Goal: Task Accomplishment & Management: Use online tool/utility

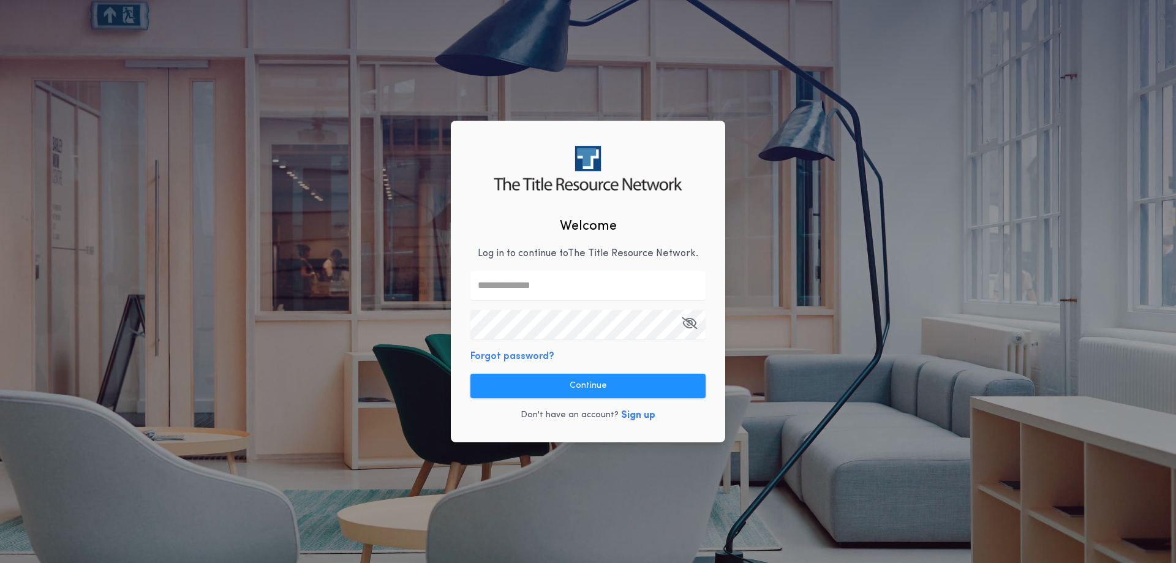
click at [519, 287] on input "text" at bounding box center [587, 285] width 235 height 29
type input "**********"
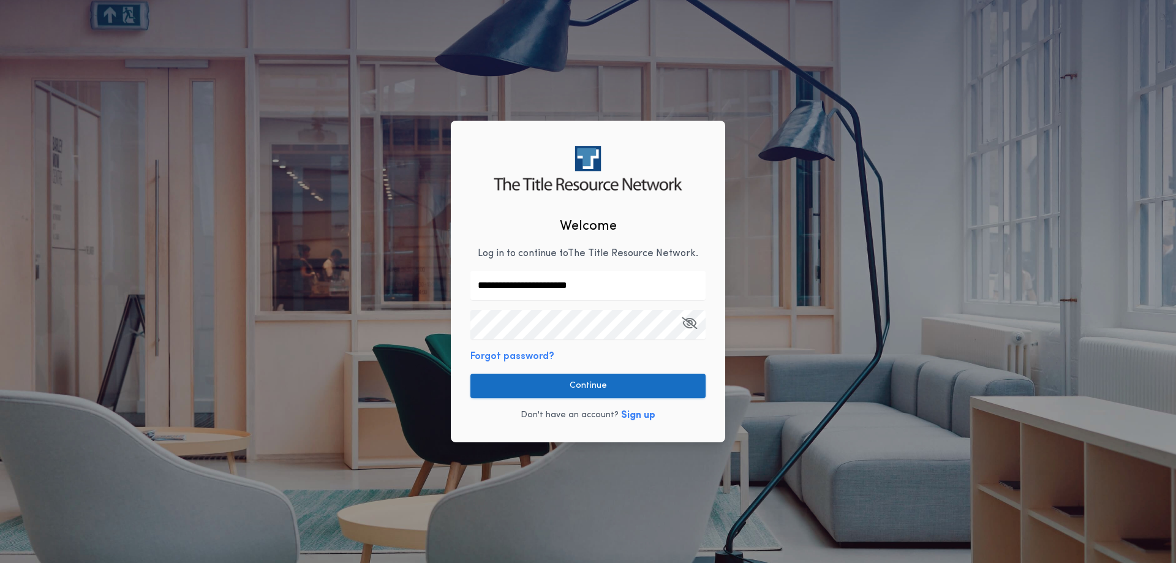
click at [586, 382] on button "Continue" at bounding box center [587, 386] width 235 height 25
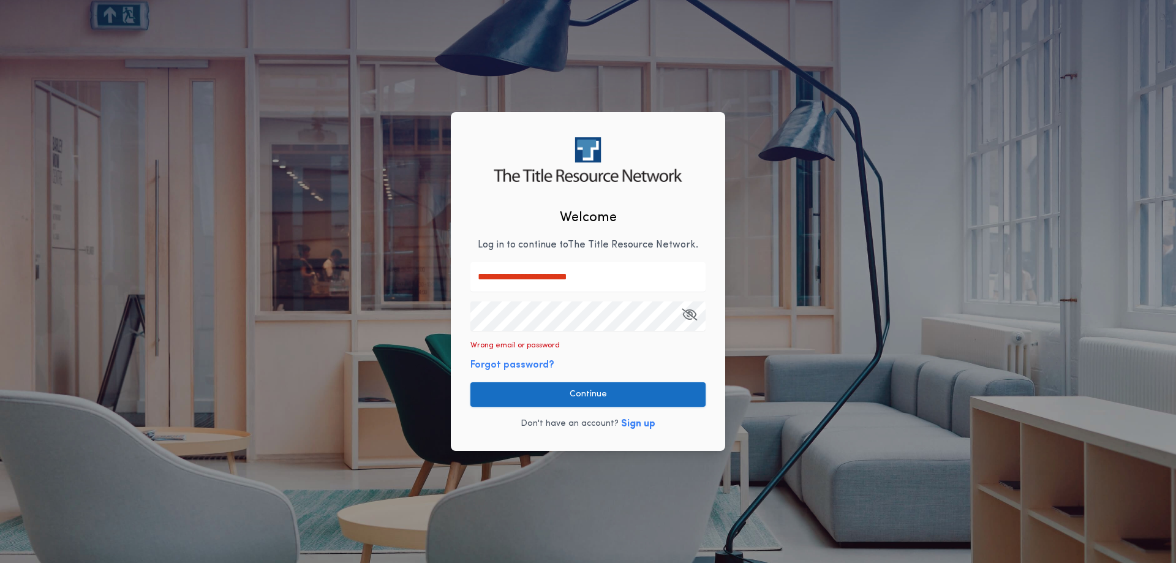
click at [550, 393] on button "Continue" at bounding box center [587, 394] width 235 height 25
click at [284, 303] on div "**********" at bounding box center [588, 281] width 1176 height 563
click at [558, 393] on button "Continue" at bounding box center [587, 394] width 235 height 25
click at [211, 282] on div "**********" at bounding box center [588, 281] width 1176 height 563
click at [567, 384] on button "Continue" at bounding box center [587, 394] width 235 height 25
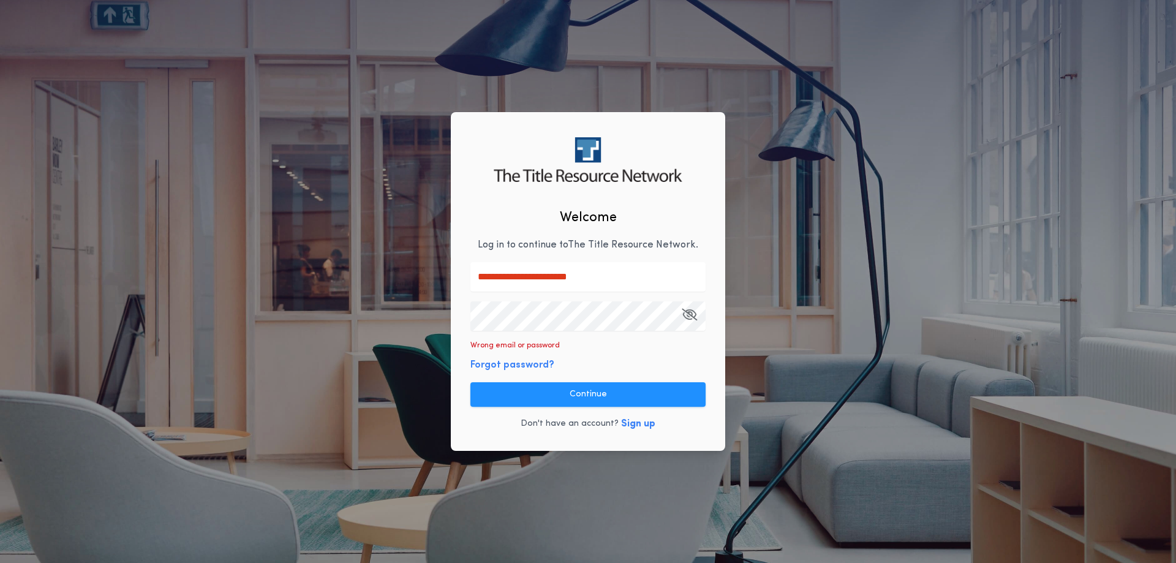
click at [300, 290] on div "**********" at bounding box center [588, 281] width 1176 height 563
click at [523, 385] on button "Continue" at bounding box center [587, 394] width 235 height 25
click at [690, 315] on icon "button" at bounding box center [689, 314] width 15 height 1
click at [597, 396] on button "Continue" at bounding box center [587, 394] width 235 height 25
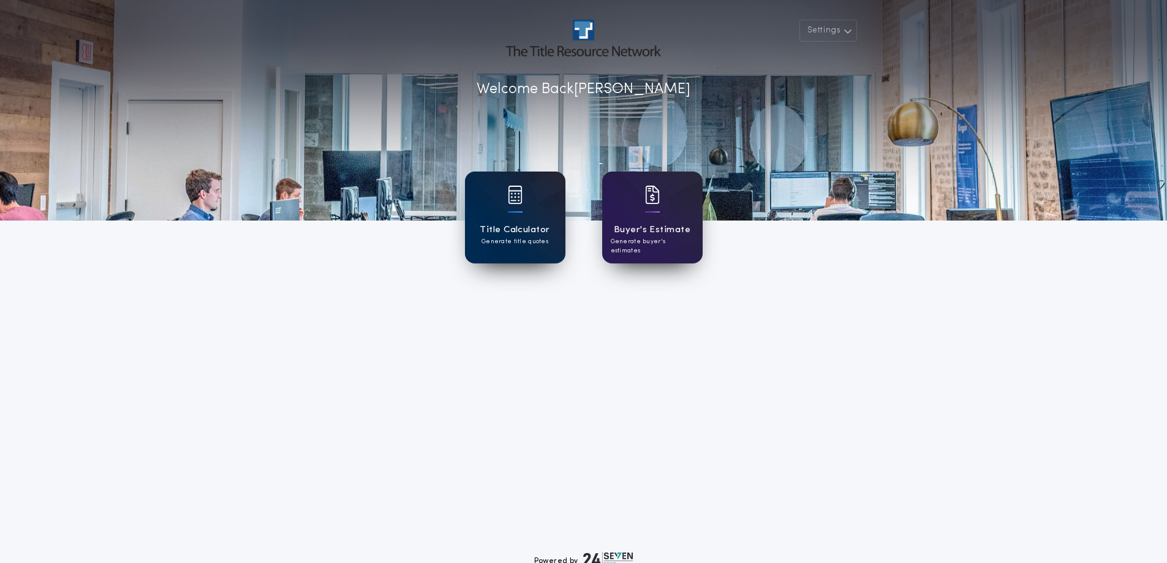
click at [491, 214] on div "Title Calculator Generate title quotes" at bounding box center [515, 218] width 100 height 92
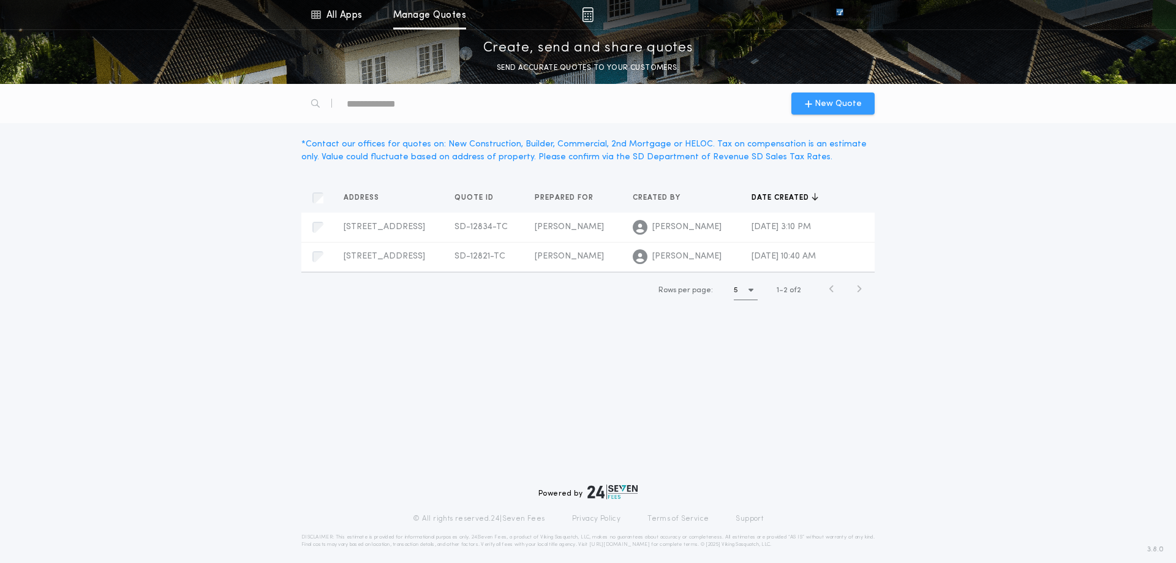
click at [821, 108] on span "New Quote" at bounding box center [838, 103] width 47 height 13
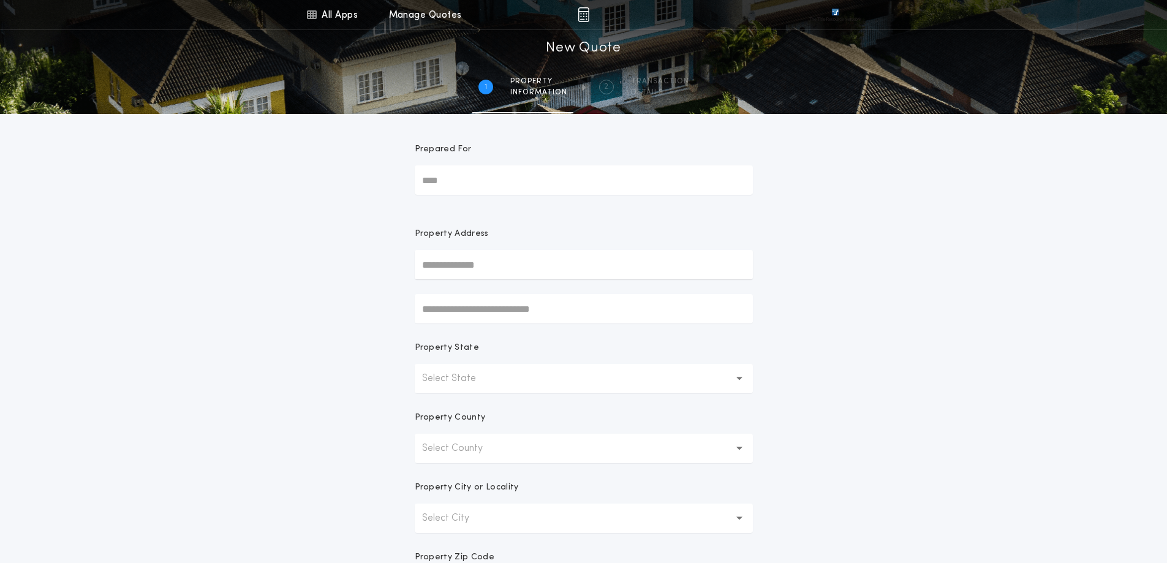
click at [456, 184] on input "Prepared For" at bounding box center [584, 179] width 338 height 29
type input "**********"
click at [799, 313] on div "**********" at bounding box center [583, 350] width 1167 height 700
click at [741, 375] on icon "button" at bounding box center [739, 378] width 7 height 29
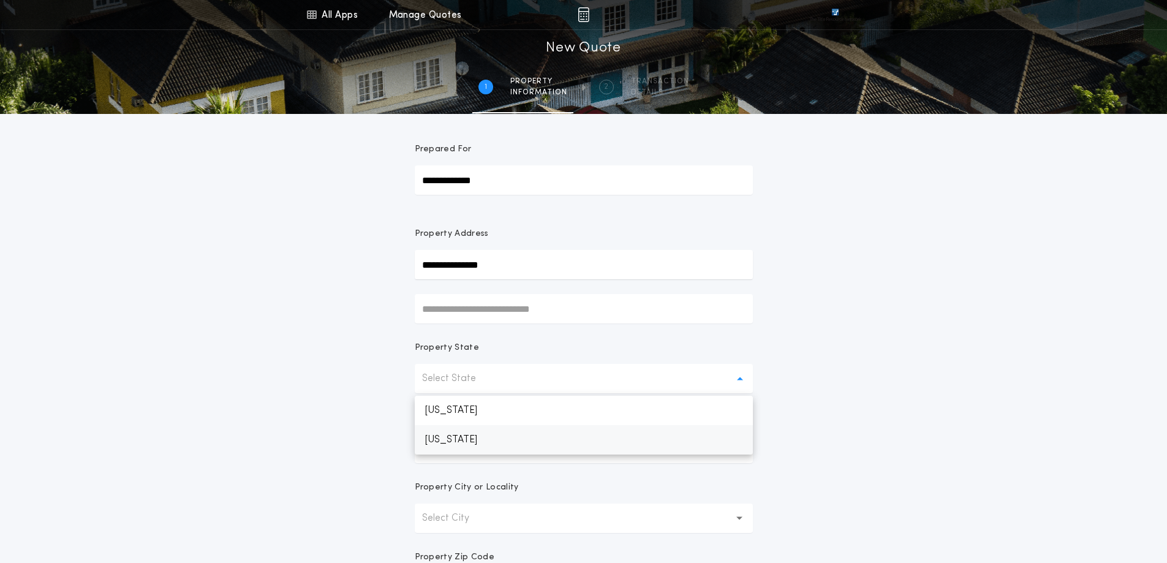
click at [466, 441] on p "[US_STATE]" at bounding box center [584, 439] width 338 height 29
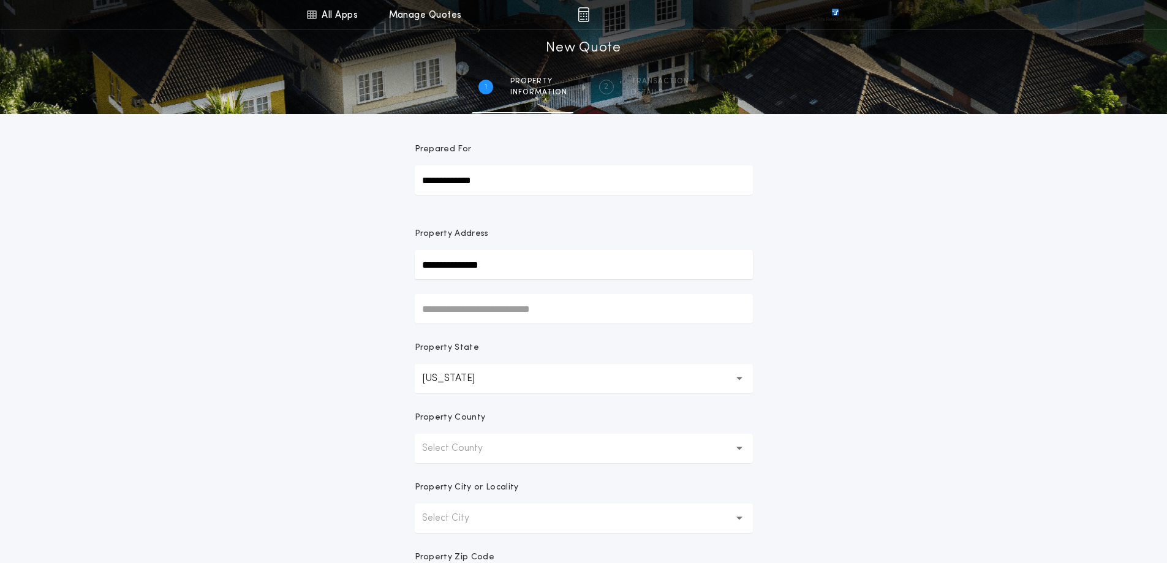
click at [478, 452] on p "Select County" at bounding box center [462, 448] width 80 height 15
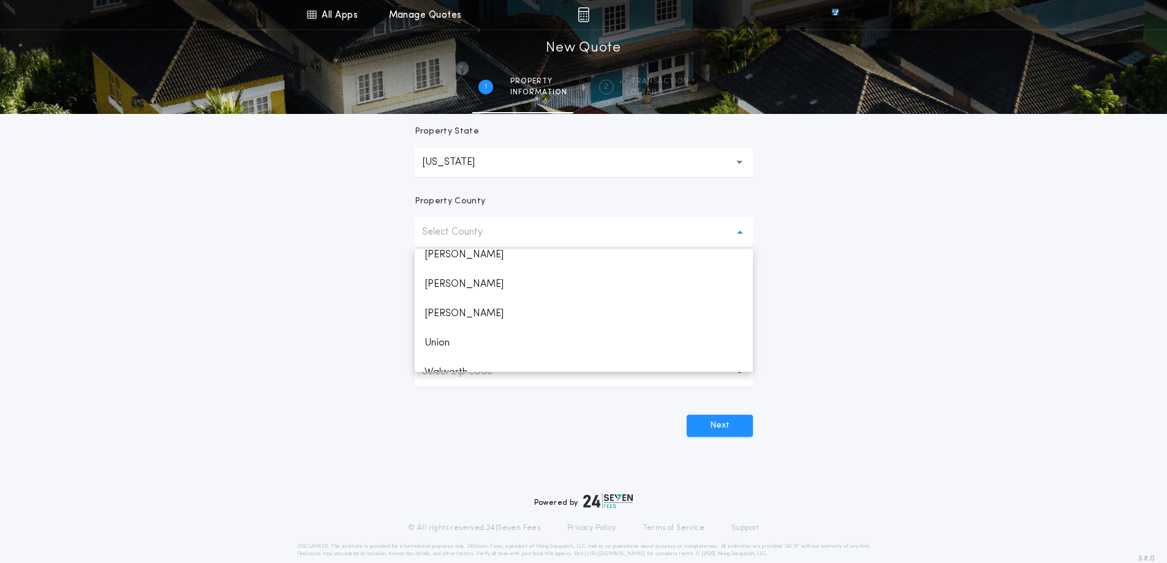
scroll to position [1818, 0]
click at [449, 274] on p "Union" at bounding box center [584, 268] width 338 height 29
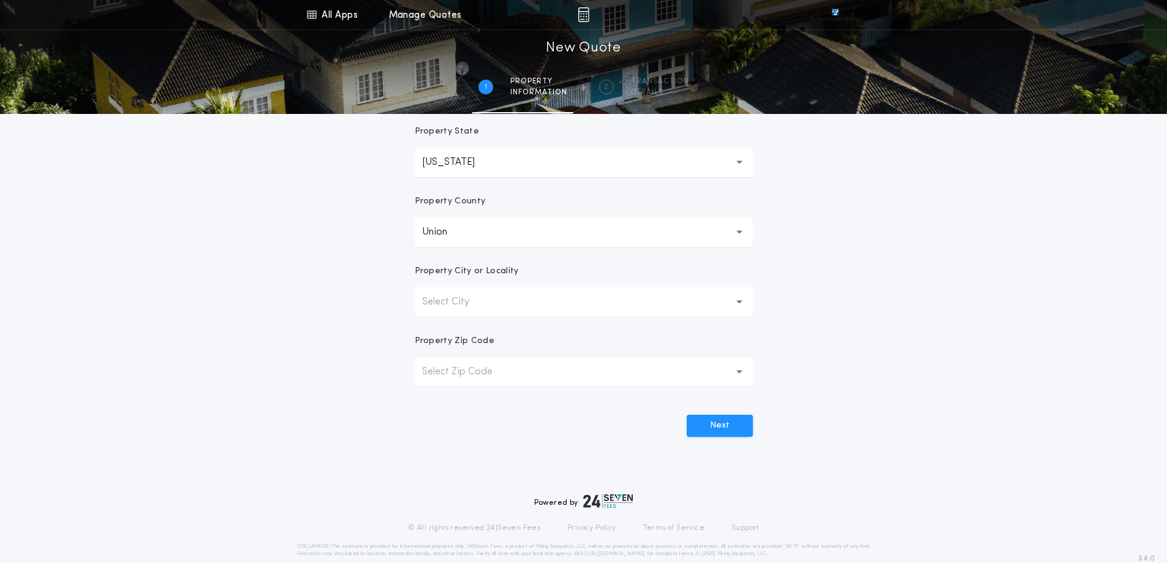
click at [456, 298] on p "Select City" at bounding box center [455, 302] width 67 height 15
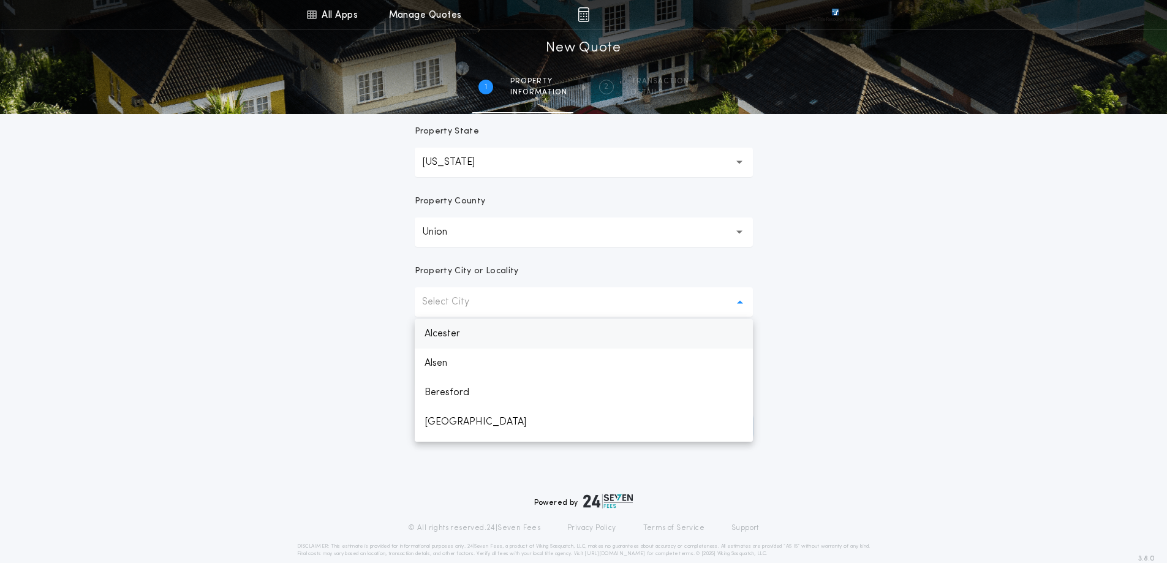
click at [449, 328] on p "Alcester" at bounding box center [584, 333] width 338 height 29
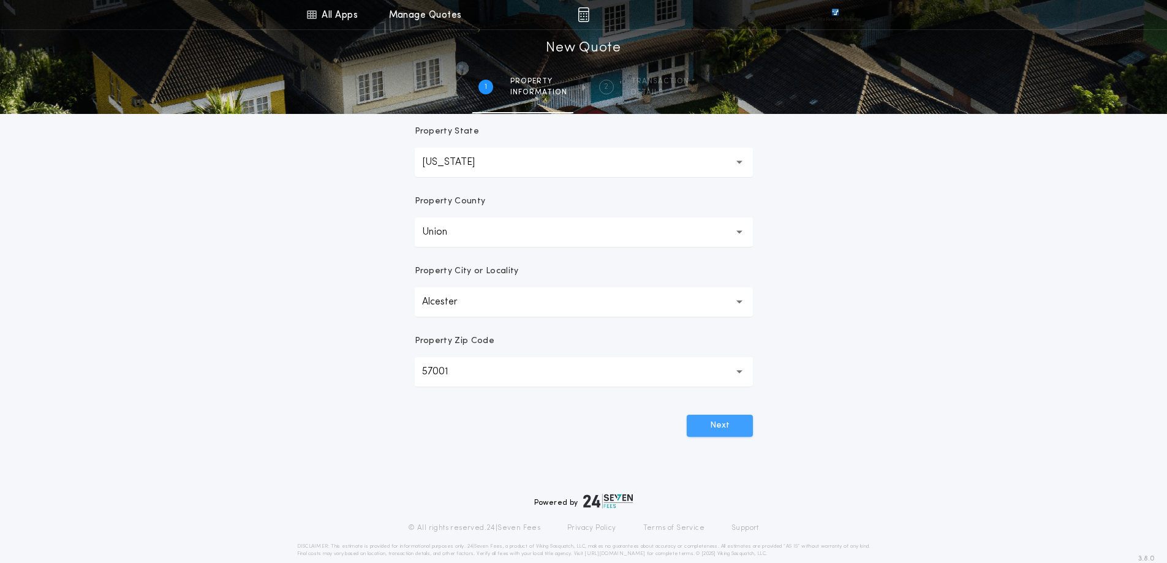
click at [723, 421] on button "Next" at bounding box center [720, 426] width 66 height 22
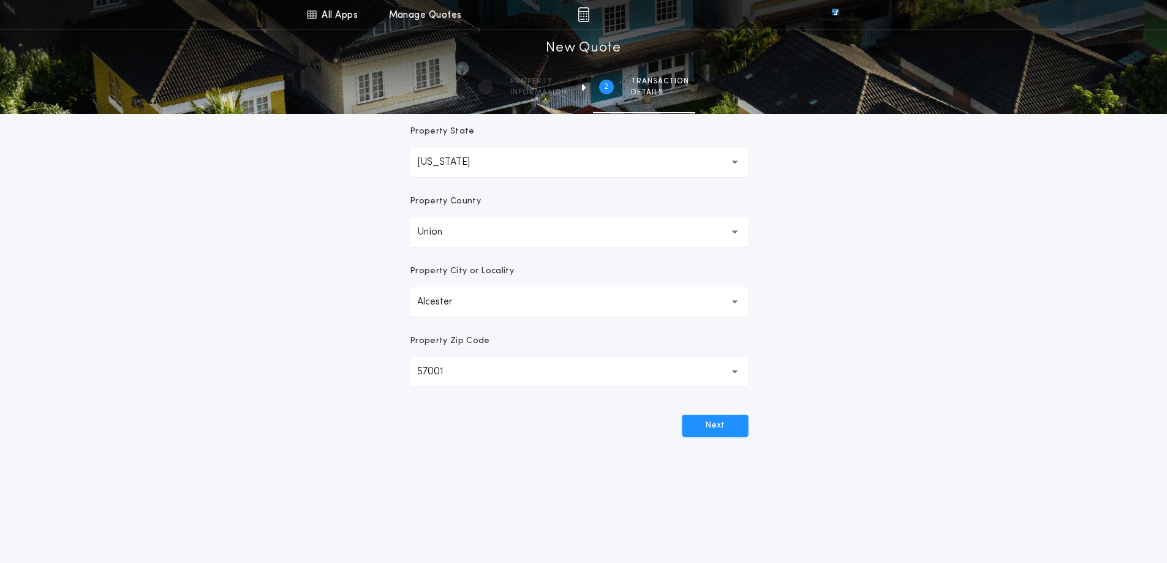
scroll to position [0, 0]
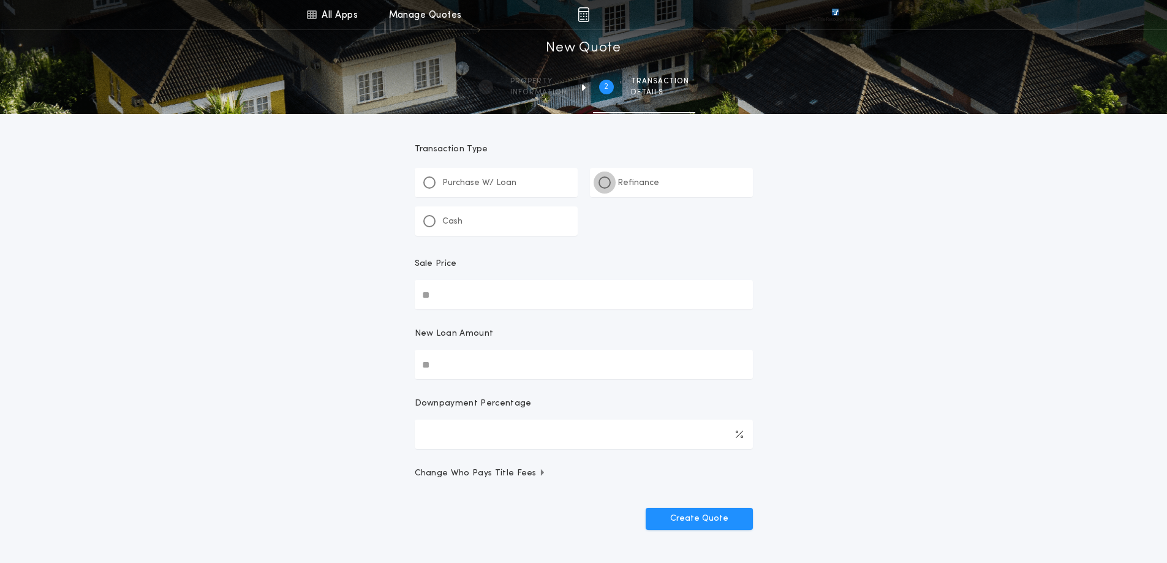
click at [608, 179] on div at bounding box center [604, 182] width 12 height 12
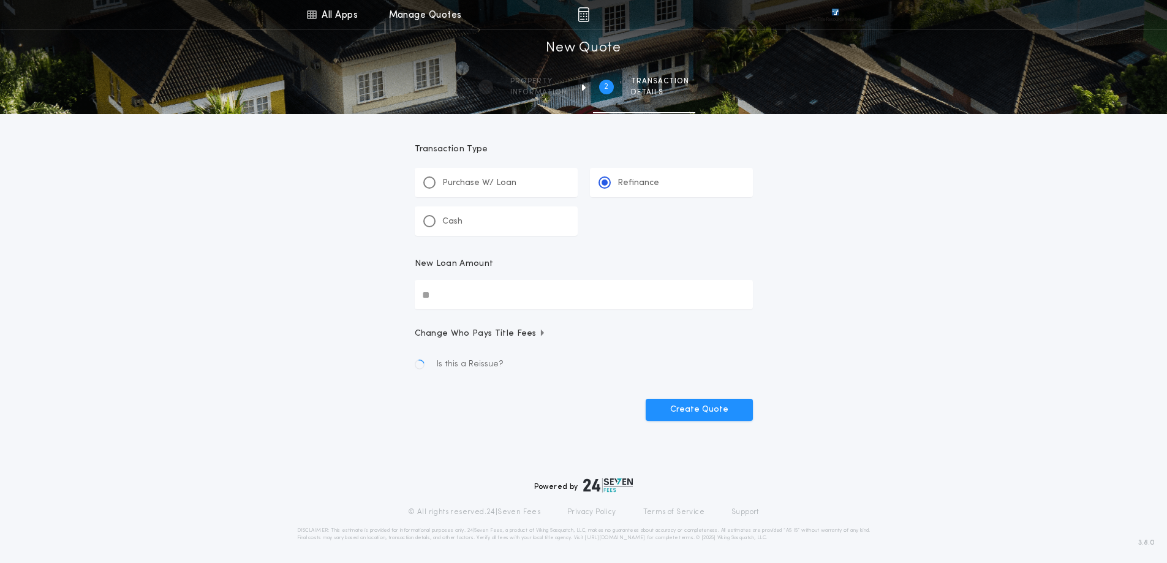
click at [461, 298] on input "New Loan Amount" at bounding box center [584, 294] width 338 height 29
drag, startPoint x: 461, startPoint y: 298, endPoint x: 369, endPoint y: 298, distance: 91.9
click at [349, 298] on div "All Apps Title Calculator Buyer's Estimate Menu All Apps Manage Quotes 2 /2 New…" at bounding box center [583, 234] width 1167 height 468
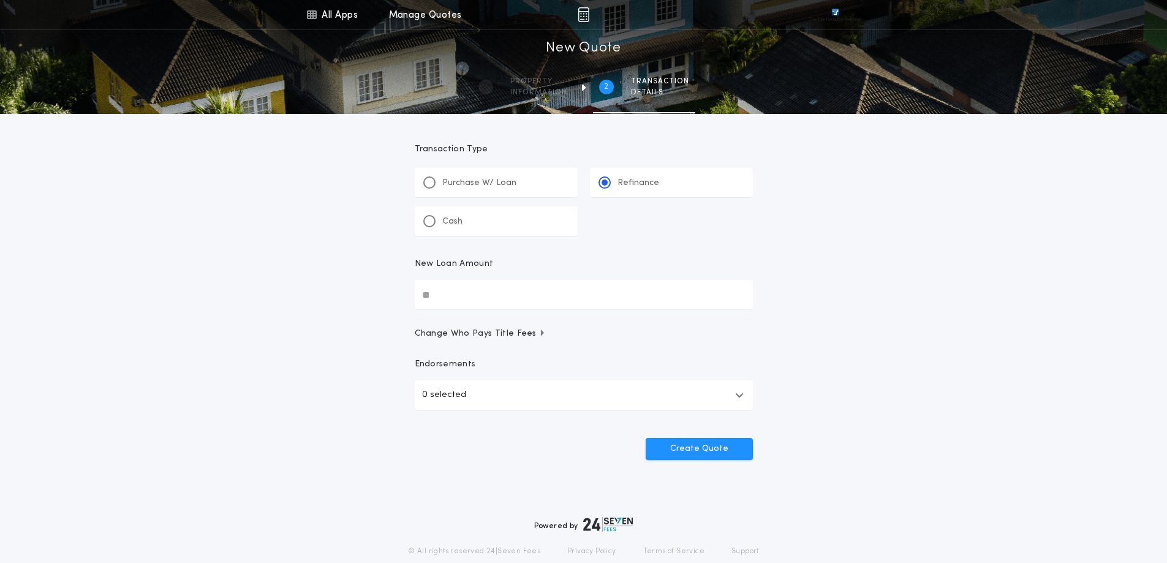
drag, startPoint x: 489, startPoint y: 296, endPoint x: 398, endPoint y: 307, distance: 91.3
click at [350, 296] on div "All Apps Title Calculator Buyer's Estimate Menu All Apps Manage Quotes 2 /2 New…" at bounding box center [583, 253] width 1167 height 507
drag, startPoint x: 440, startPoint y: 299, endPoint x: 390, endPoint y: 298, distance: 50.2
click at [390, 298] on div "All Apps Title Calculator Buyer's Estimate Menu All Apps Manage Quotes 2 /2 New…" at bounding box center [583, 253] width 1167 height 507
type input "********"
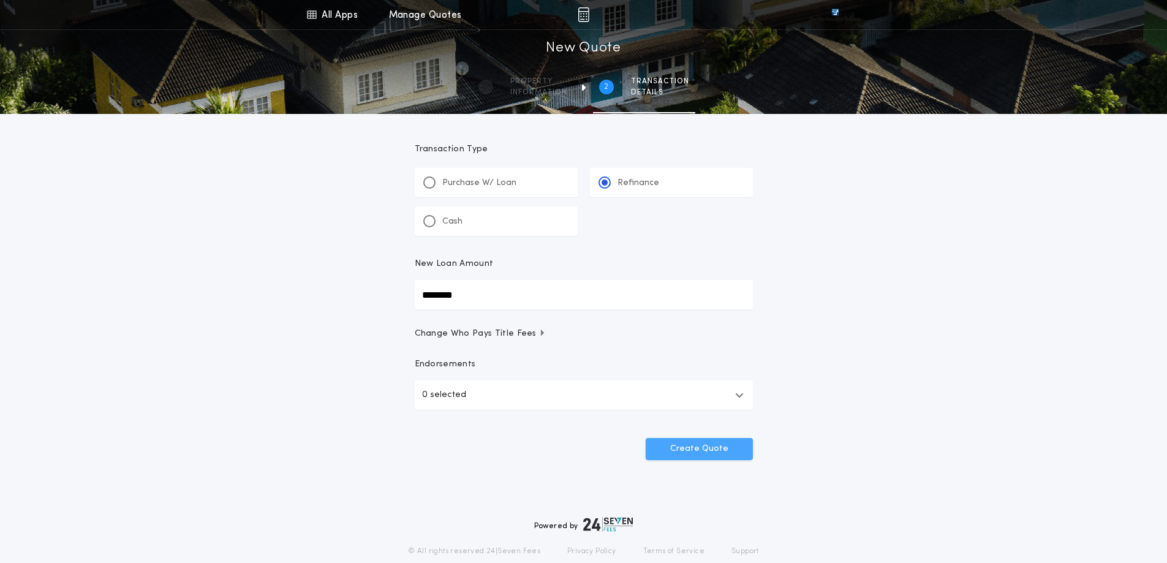
click at [699, 449] on button "Create Quote" at bounding box center [699, 449] width 107 height 22
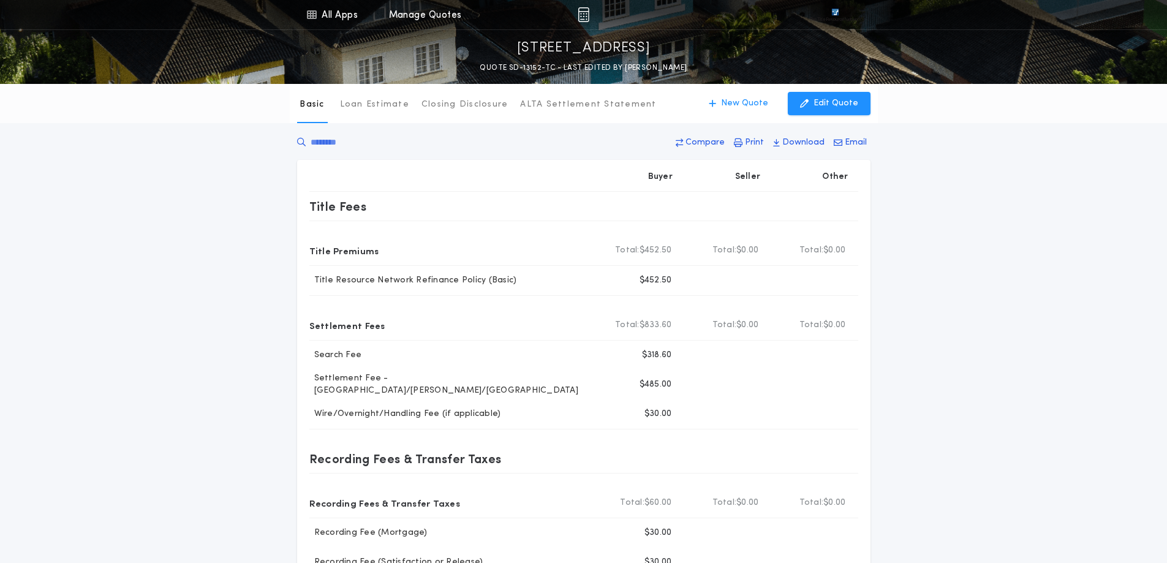
drag, startPoint x: 1164, startPoint y: 148, endPoint x: 1164, endPoint y: 160, distance: 12.9
click at [1164, 160] on div "Basic Loan Estimate Closing Disclosure ALTA Settlement Statement Basic New Quot…" at bounding box center [583, 376] width 1167 height 585
